Goal: Task Accomplishment & Management: Manage account settings

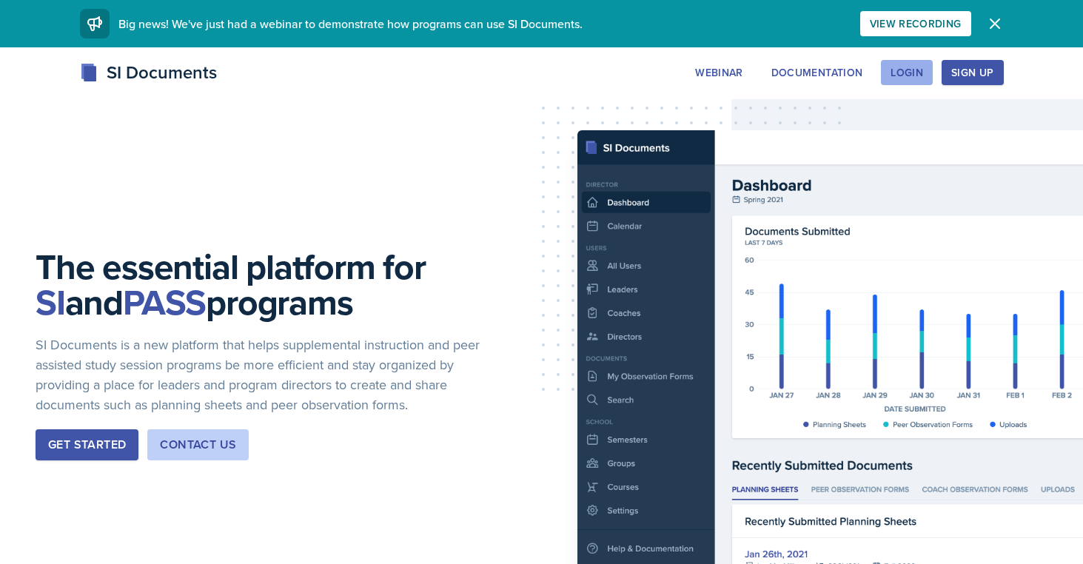
click at [906, 70] on div "Login" at bounding box center [907, 73] width 33 height 12
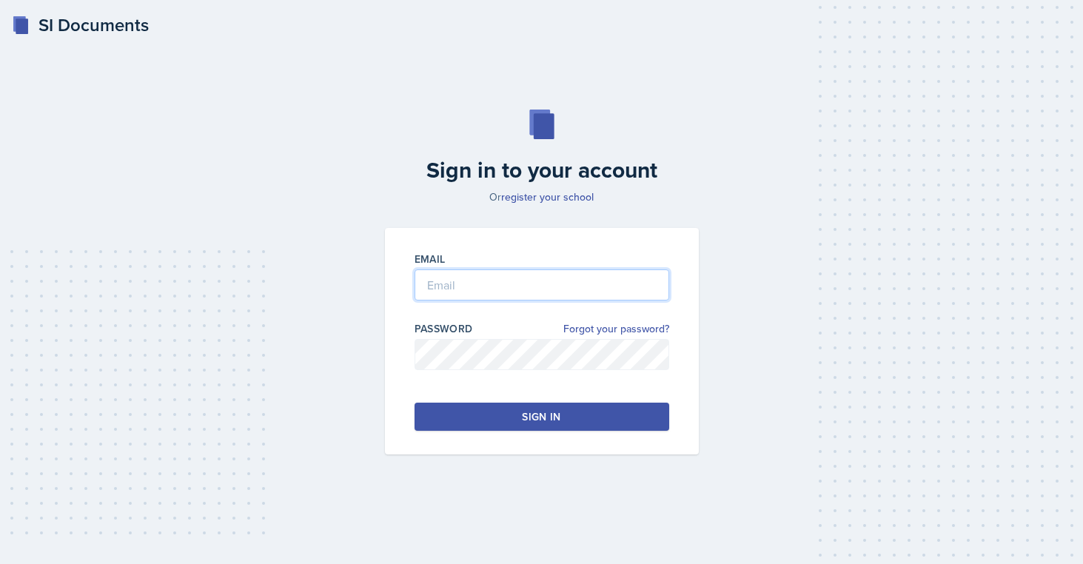
click at [591, 297] on input "email" at bounding box center [542, 285] width 255 height 31
click at [525, 421] on div "Sign in" at bounding box center [541, 416] width 39 height 15
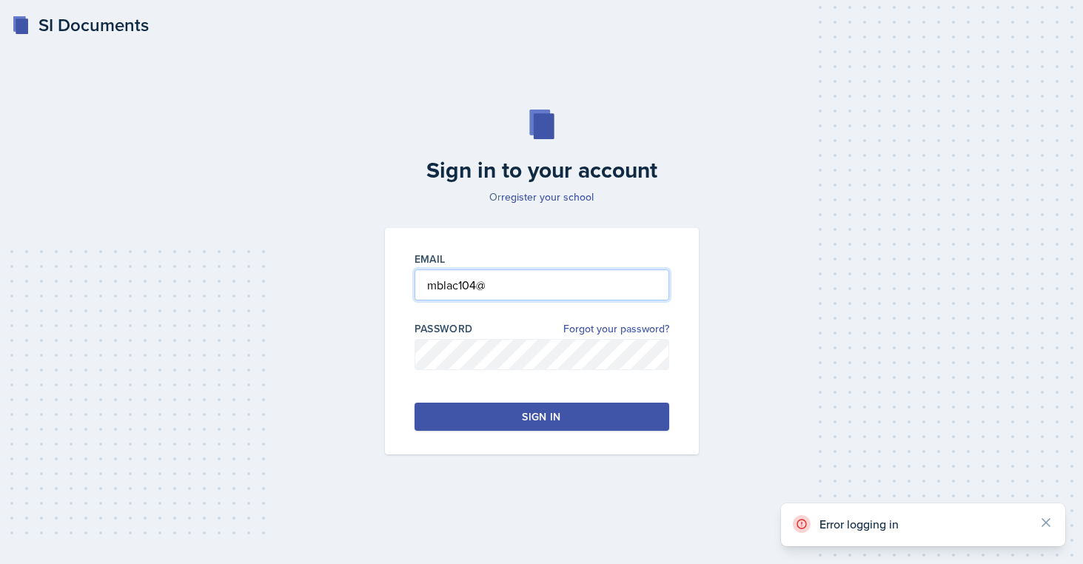
click at [503, 296] on input "mblac104@" at bounding box center [542, 285] width 255 height 31
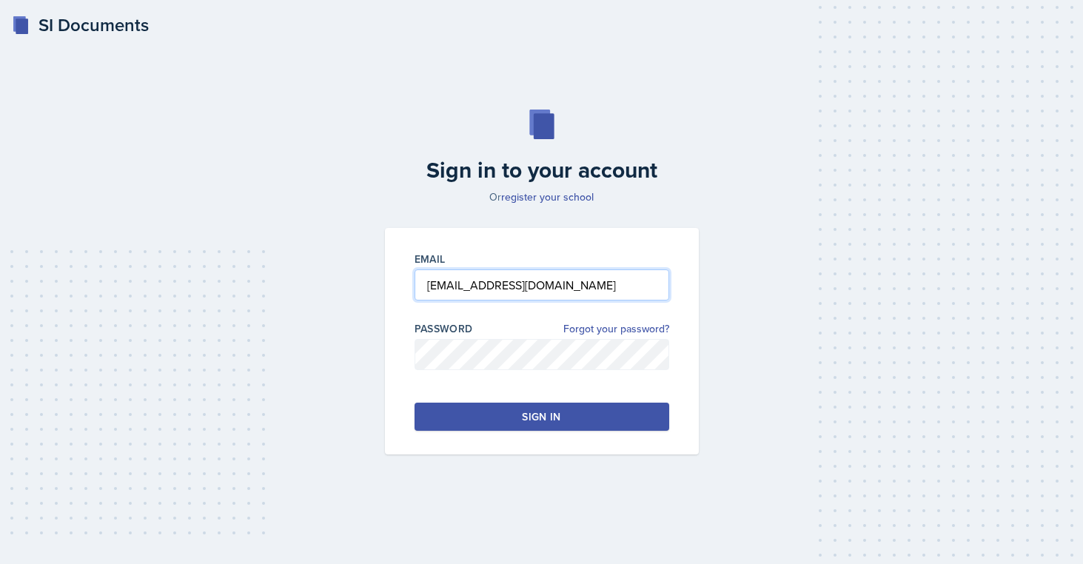
type input "[EMAIL_ADDRESS][DOMAIN_NAME]"
click at [505, 421] on button "Sign in" at bounding box center [542, 417] width 255 height 28
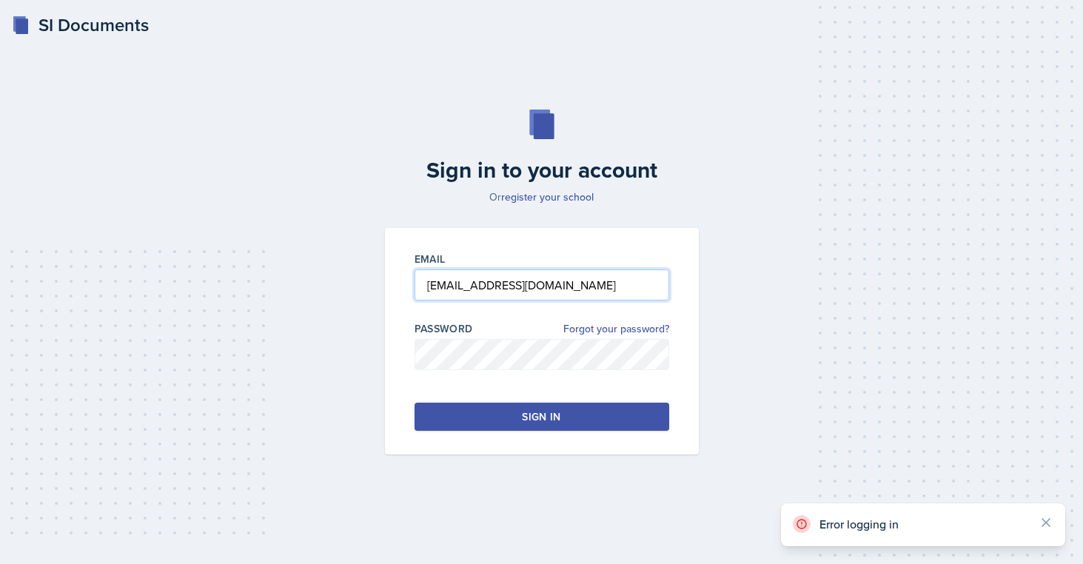
click at [427, 287] on input "[EMAIL_ADDRESS][DOMAIN_NAME]" at bounding box center [542, 285] width 255 height 31
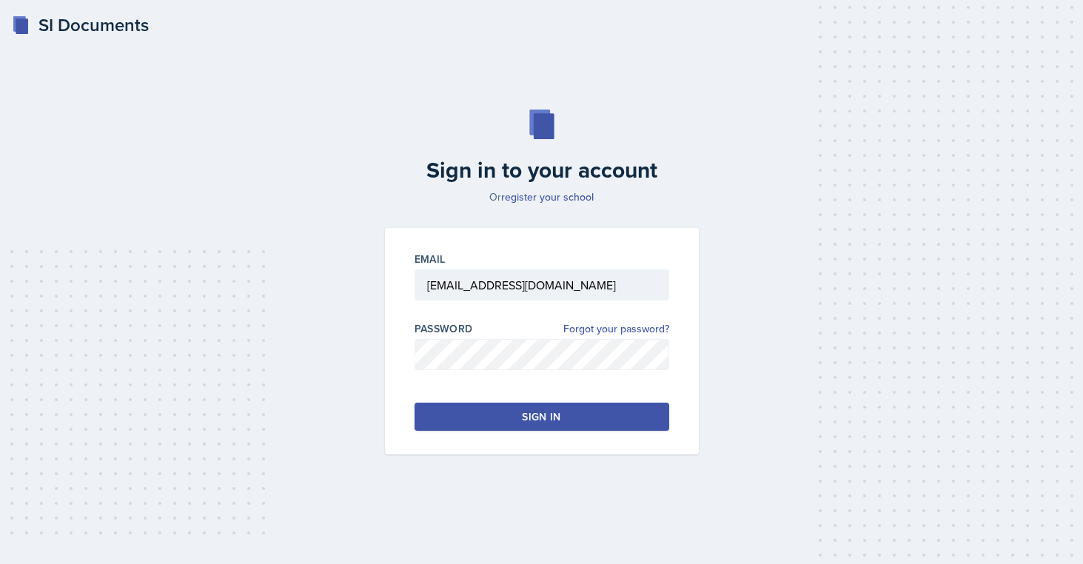
click at [493, 416] on button "Sign in" at bounding box center [542, 417] width 255 height 28
click at [558, 416] on div "Sign in" at bounding box center [541, 416] width 39 height 15
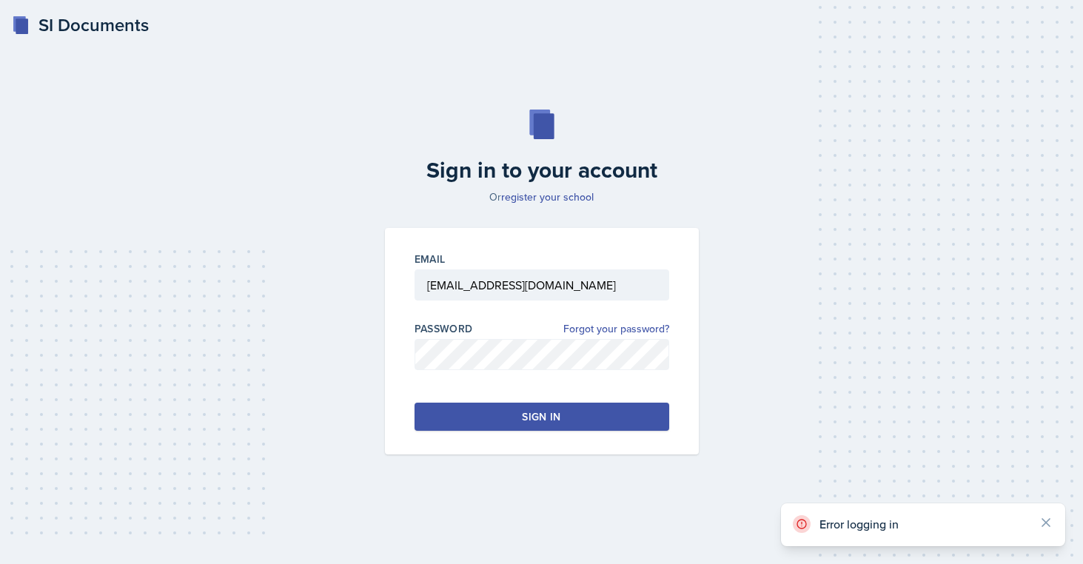
click at [513, 370] on div at bounding box center [542, 377] width 255 height 15
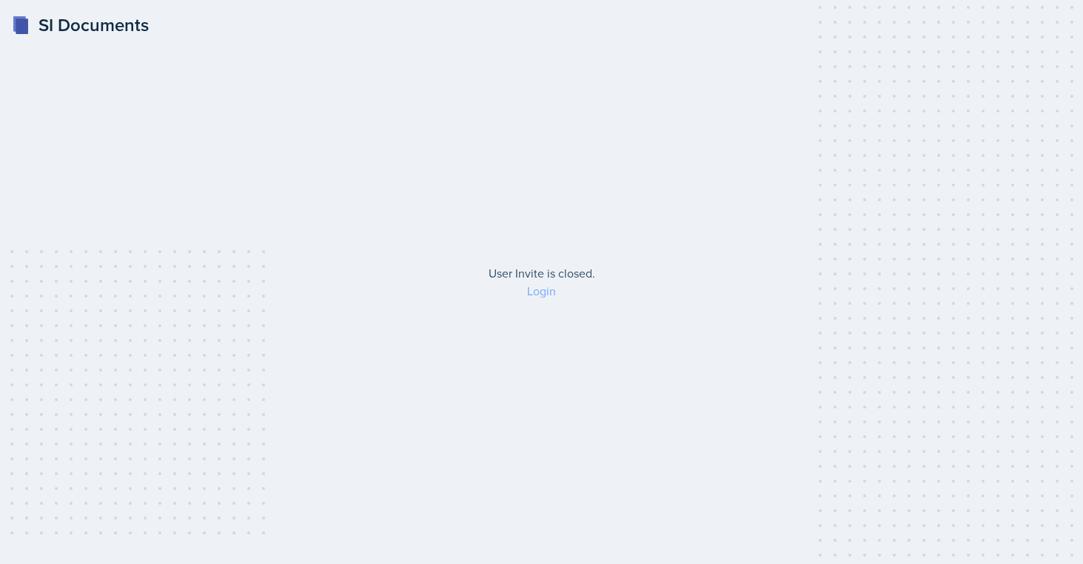
click at [533, 293] on link "Login" at bounding box center [541, 291] width 29 height 16
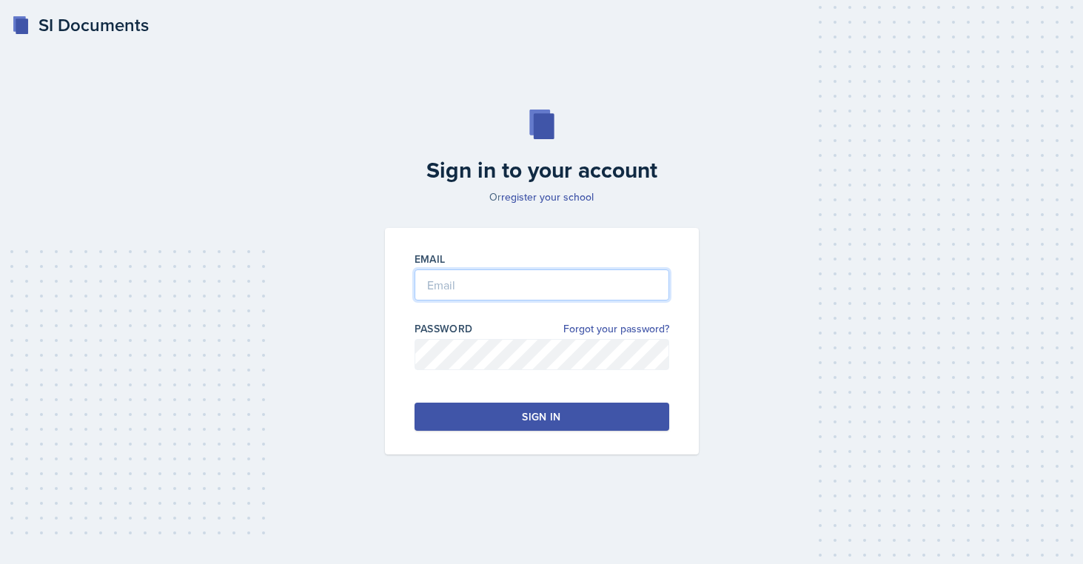
click at [478, 297] on input "email" at bounding box center [542, 285] width 255 height 31
type input "[EMAIL_ADDRESS][DOMAIN_NAME]"
click at [522, 430] on button "Sign in" at bounding box center [542, 417] width 255 height 28
